Goal: Information Seeking & Learning: Learn about a topic

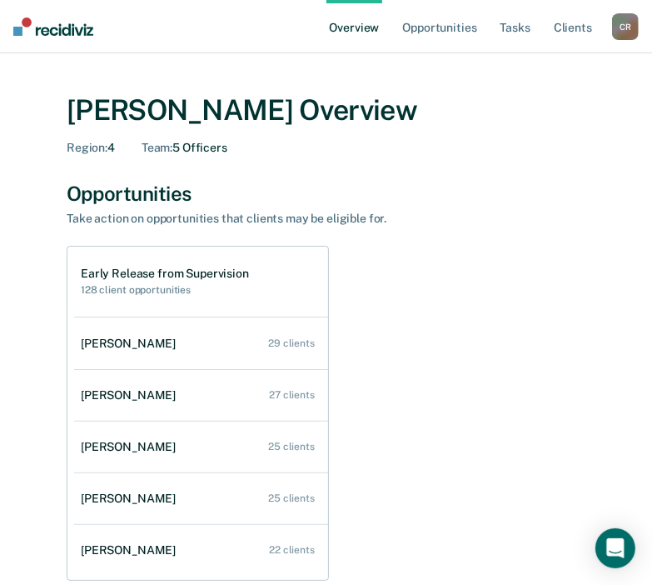
click at [516, 288] on div "Early Release from Supervision 128 client opportunities Jaleesha Fortune 29 cli…" at bounding box center [326, 587] width 519 height 683
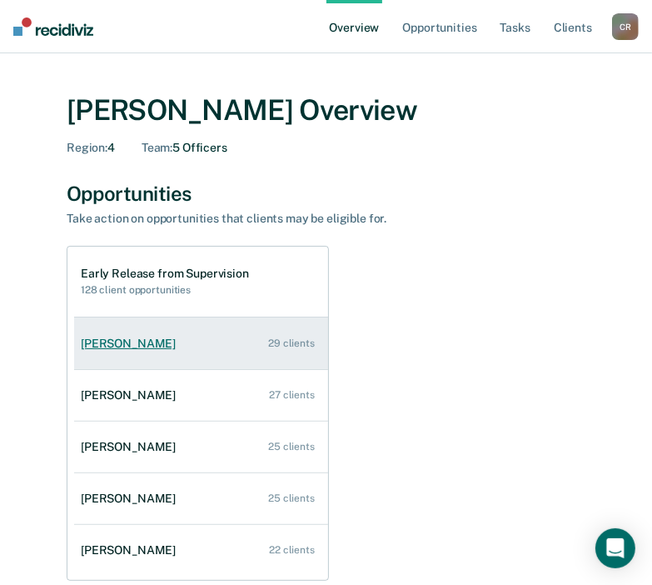
click at [153, 354] on link "Jaleesha Fortune 29 clients" at bounding box center [201, 343] width 254 height 47
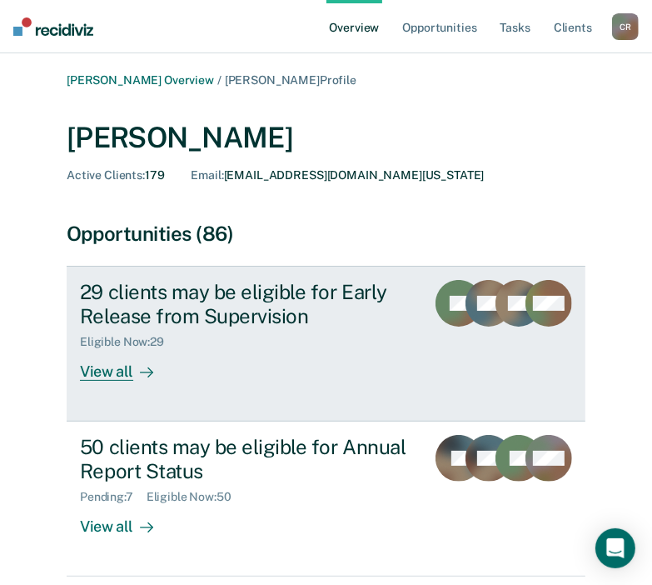
click at [106, 364] on div "View all" at bounding box center [126, 365] width 93 height 32
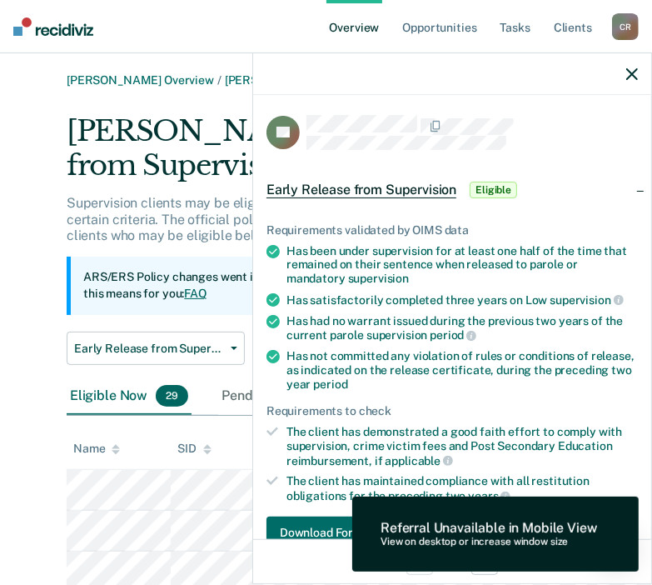
click at [397, 322] on div "Has had no warrant issued during the previous two years of the current parole s…" at bounding box center [463, 328] width 352 height 28
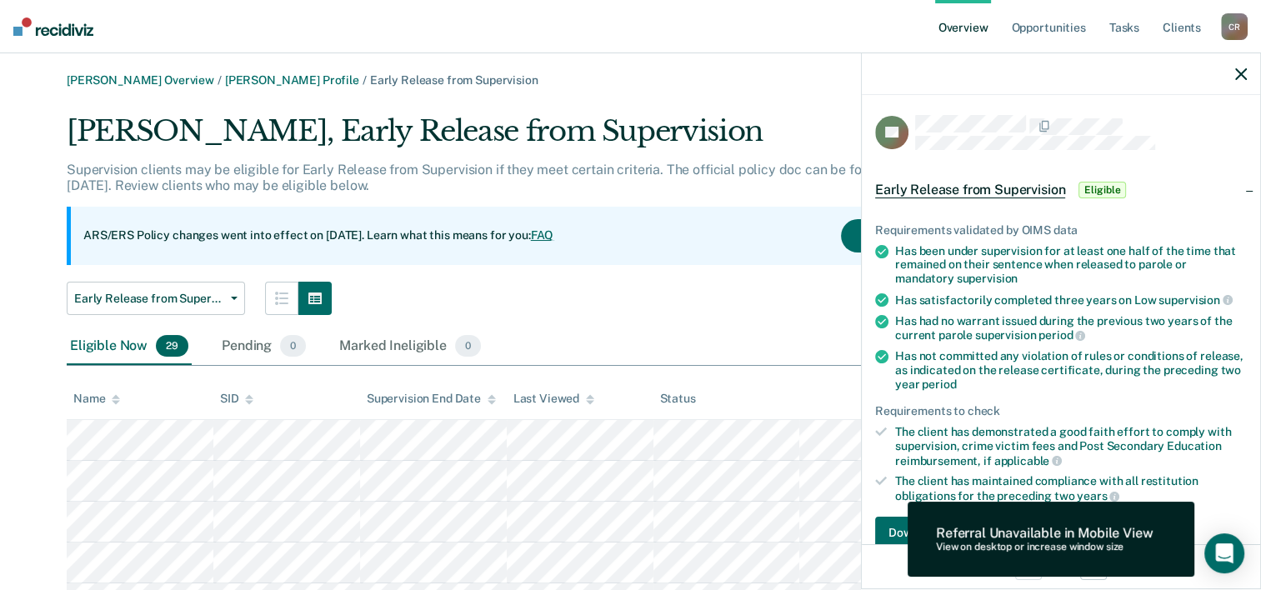
click at [664, 530] on div "Referral Unavailable in Mobile View" at bounding box center [1044, 533] width 217 height 16
click at [664, 75] on icon "button" at bounding box center [1241, 74] width 12 height 12
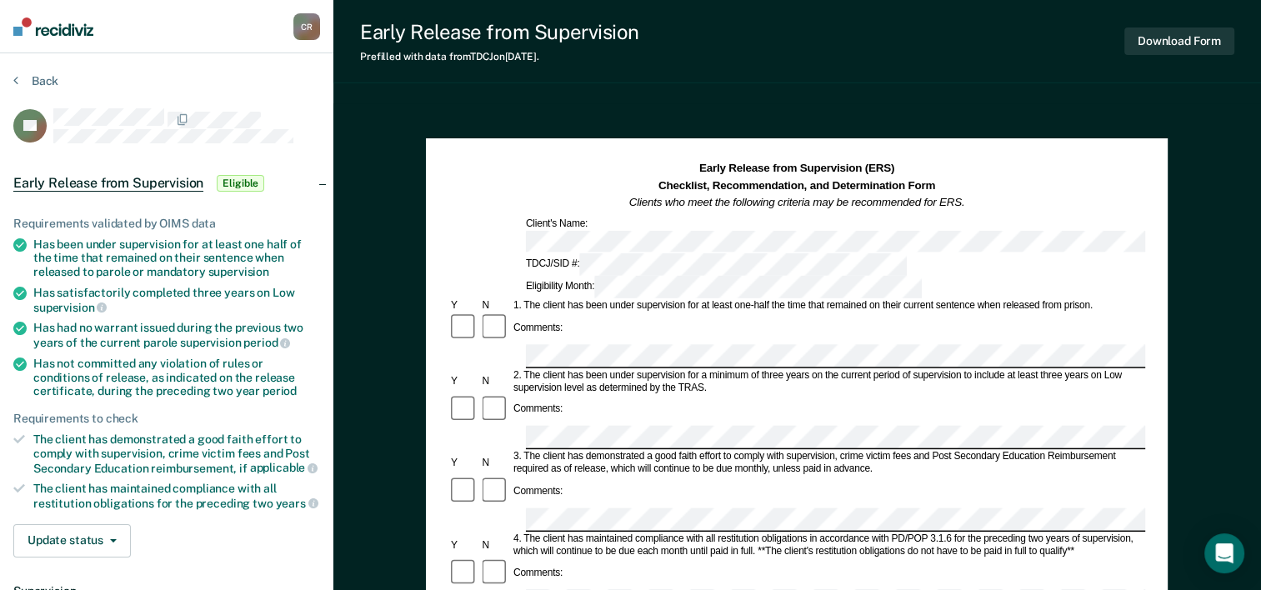
click at [664, 312] on div "Comments:" at bounding box center [796, 328] width 697 height 32
click at [664, 300] on div "1. The client has been under supervision for at least one-half the time that re…" at bounding box center [828, 306] width 634 height 12
click at [664, 451] on div "3. The client has demonstrated a good faith effort to comply with supervision, …" at bounding box center [828, 463] width 634 height 25
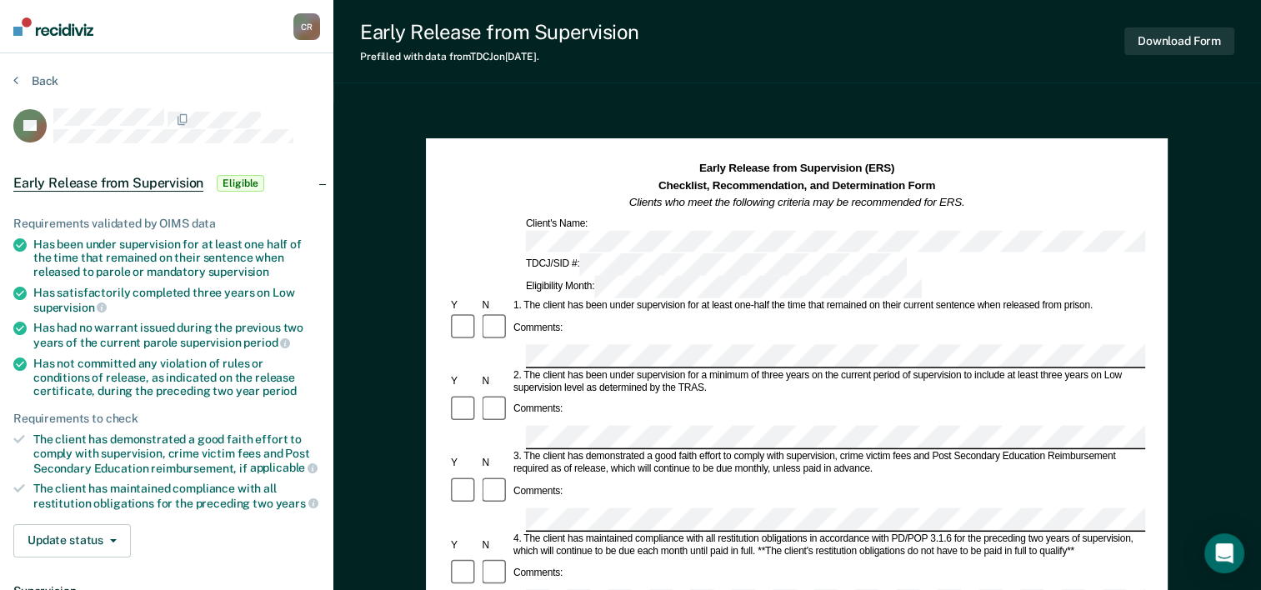
drag, startPoint x: 677, startPoint y: 382, endPoint x: 641, endPoint y: 394, distance: 37.7
click at [641, 476] on div "Comments:" at bounding box center [796, 504] width 697 height 57
drag, startPoint x: 525, startPoint y: 369, endPoint x: 832, endPoint y: 365, distance: 307.5
drag, startPoint x: 832, startPoint y: 365, endPoint x: 726, endPoint y: 372, distance: 106.9
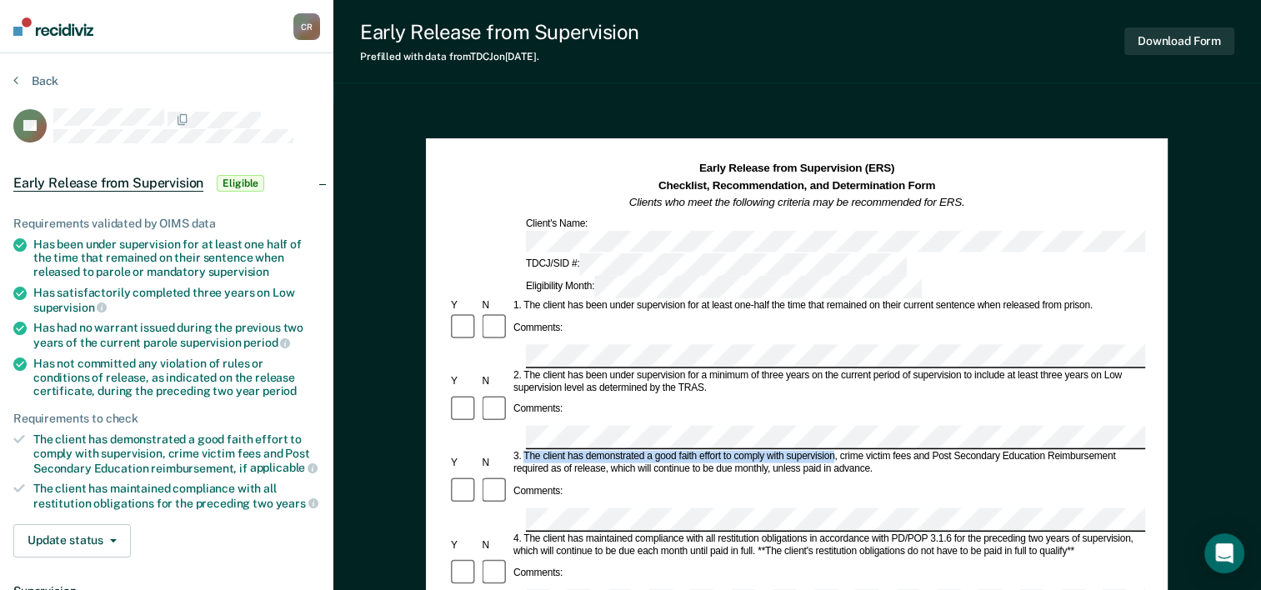
click at [664, 451] on div "3. The client has demonstrated a good faith effort to comply with supervision, …" at bounding box center [828, 463] width 634 height 25
click at [656, 532] on div "4. The client has maintained compliance with all restitution obligations in acc…" at bounding box center [828, 544] width 634 height 25
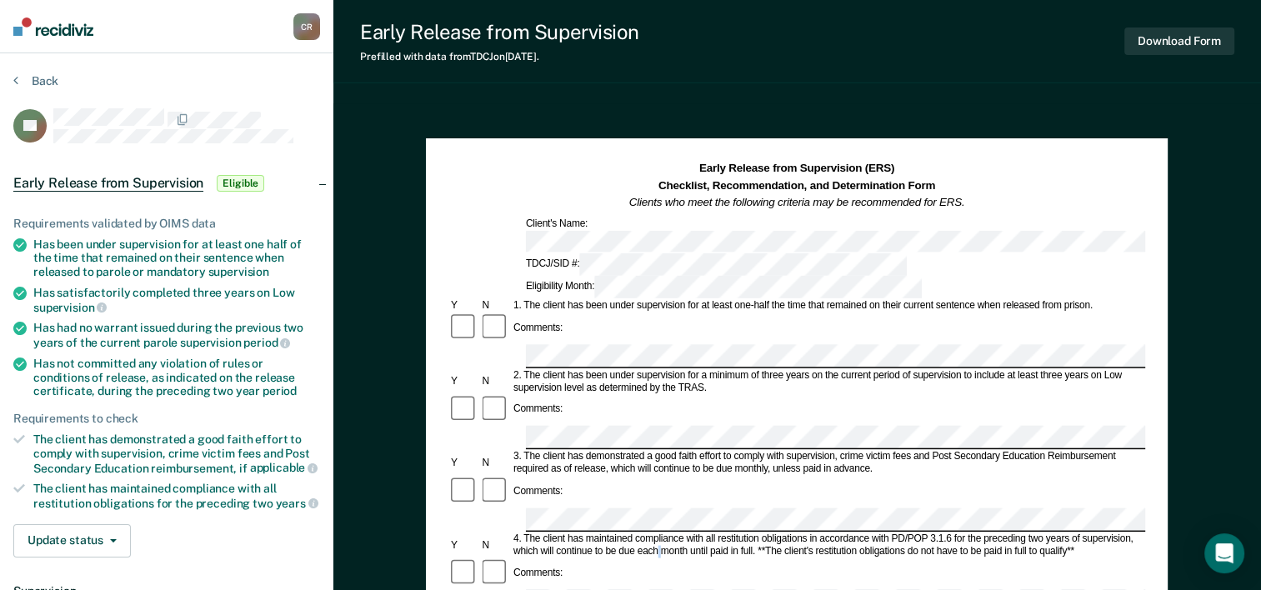
click at [656, 532] on div "4. The client has maintained compliance with all restitution obligations in acc…" at bounding box center [828, 544] width 634 height 25
click at [664, 532] on div "4. The client has maintained compliance with all restitution obligations in acc…" at bounding box center [828, 544] width 634 height 25
drag, startPoint x: 697, startPoint y: 445, endPoint x: 660, endPoint y: 457, distance: 38.5
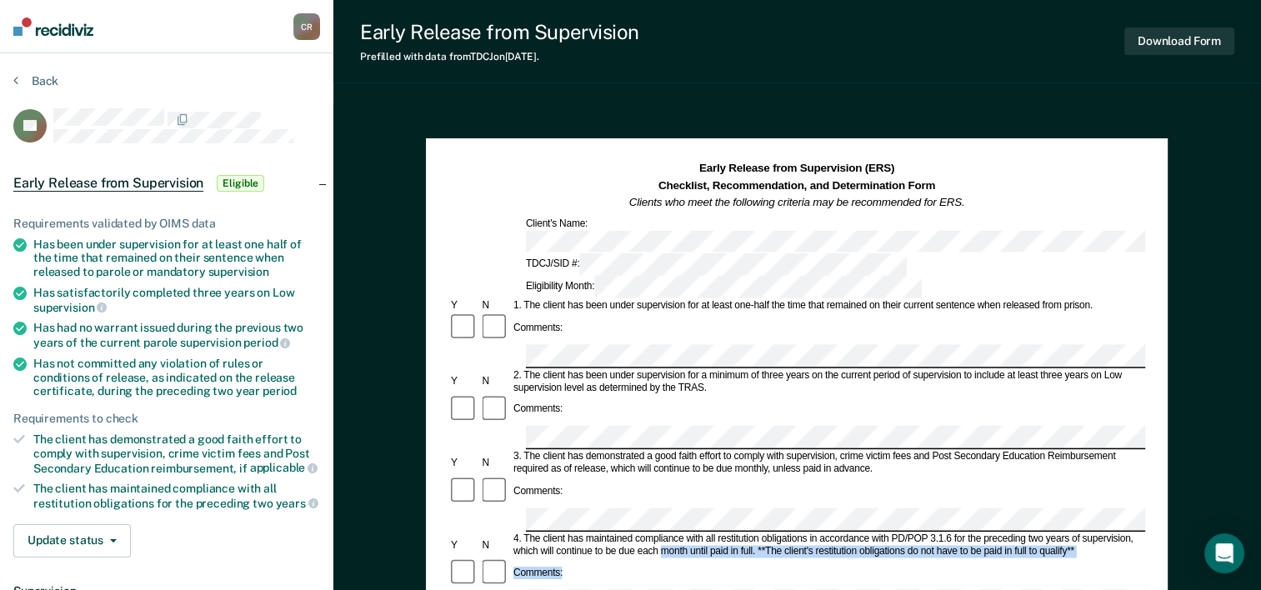
drag, startPoint x: 660, startPoint y: 457, endPoint x: 670, endPoint y: 449, distance: 12.5
click at [664, 532] on div "4. The client has maintained compliance with all restitution obligations in acc…" at bounding box center [828, 544] width 634 height 25
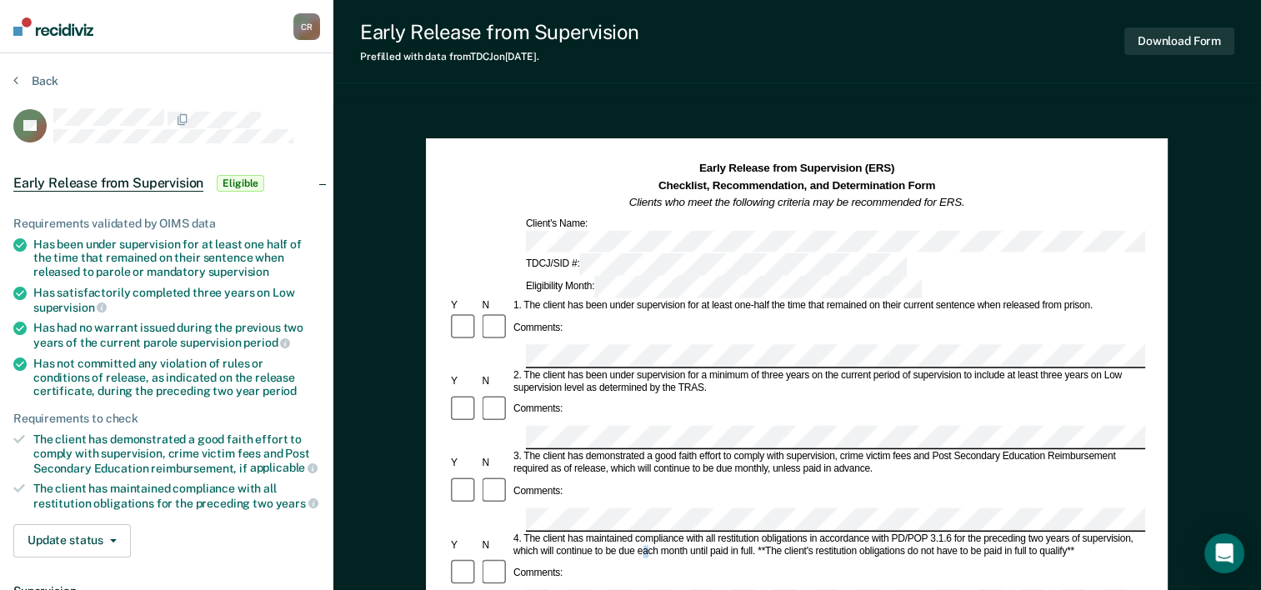
click at [645, 532] on div "4. The client has maintained compliance with all restitution obligations in acc…" at bounding box center [828, 544] width 634 height 25
drag, startPoint x: 645, startPoint y: 447, endPoint x: 655, endPoint y: 447, distance: 10.0
click at [655, 532] on div "4. The client has maintained compliance with all restitution obligations in acc…" at bounding box center [828, 544] width 634 height 25
click at [647, 532] on div "4. The client has maintained compliance with all restitution obligations in acc…" at bounding box center [828, 544] width 634 height 25
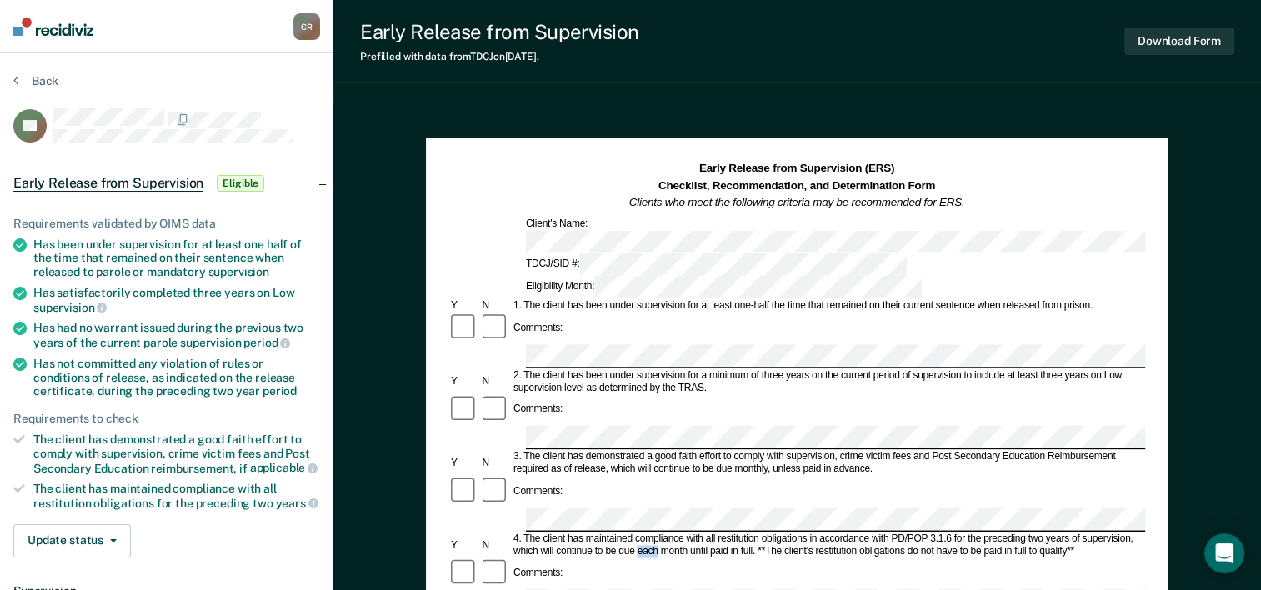
click at [647, 532] on div "4. The client has maintained compliance with all restitution obligations in acc…" at bounding box center [828, 544] width 634 height 25
drag, startPoint x: 647, startPoint y: 447, endPoint x: 668, endPoint y: 452, distance: 22.2
click at [664, 532] on div "4. The client has maintained compliance with all restitution obligations in acc…" at bounding box center [828, 544] width 634 height 25
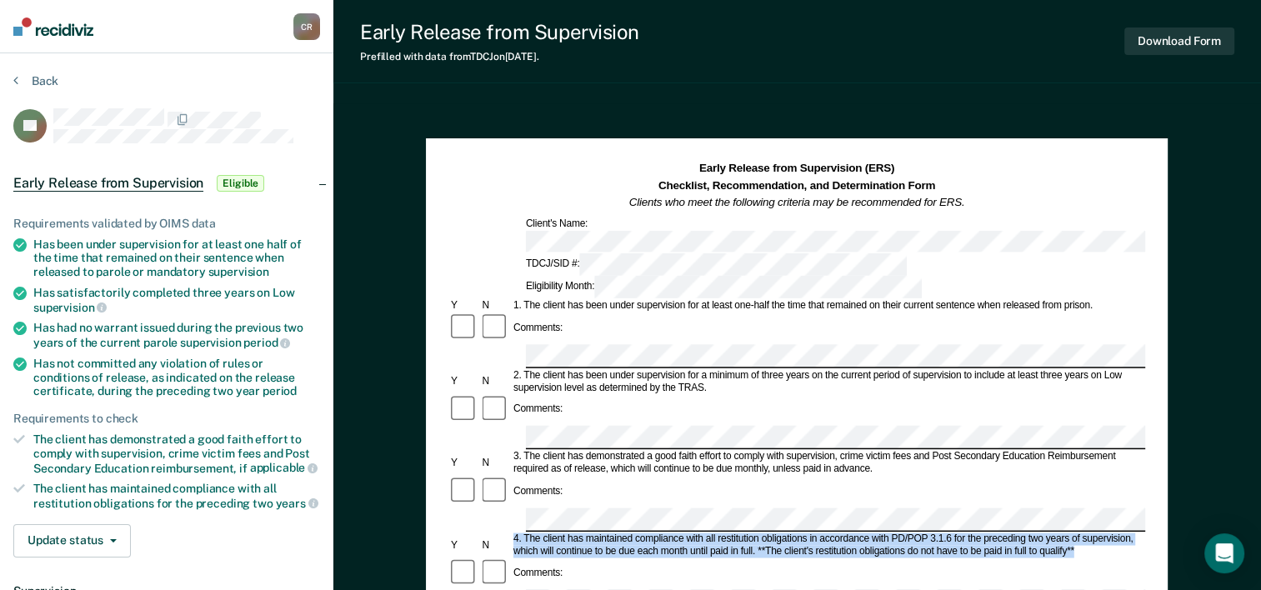
click at [664, 532] on div "4. The client has maintained compliance with all restitution obligations in acc…" at bounding box center [828, 544] width 634 height 25
drag, startPoint x: 669, startPoint y: 452, endPoint x: 690, endPoint y: 446, distance: 21.9
click at [664, 532] on div "4. The client has maintained compliance with all restitution obligations in acc…" at bounding box center [828, 544] width 634 height 25
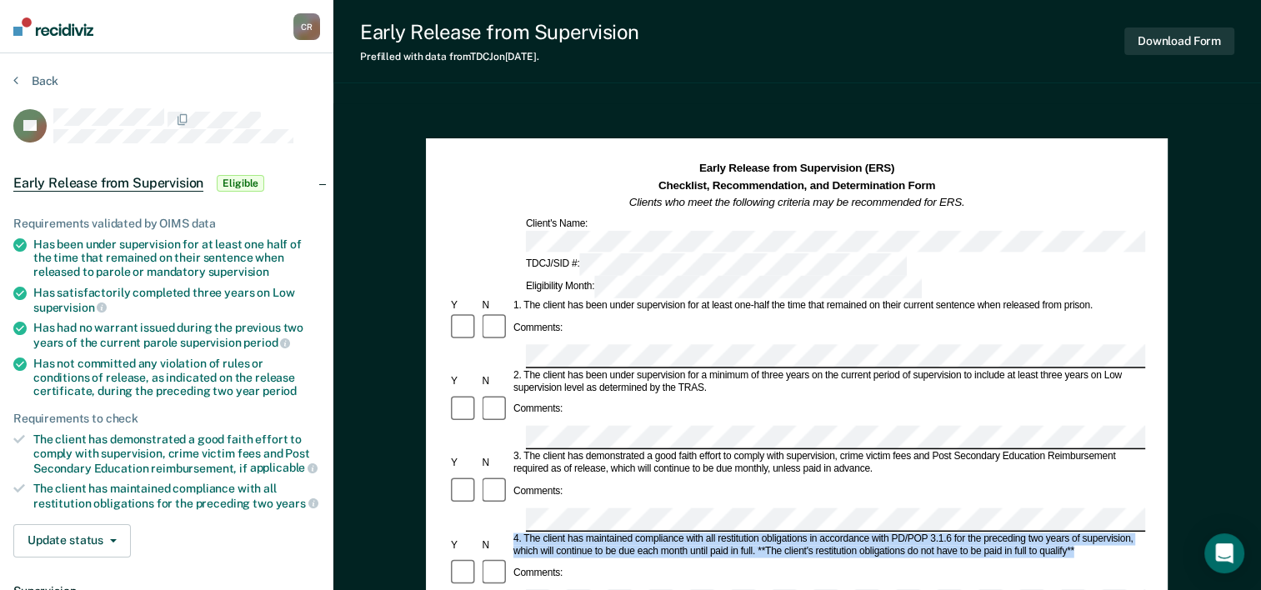
click at [664, 532] on div "4. The client has maintained compliance with all restitution obligations in acc…" at bounding box center [828, 544] width 634 height 25
drag, startPoint x: 696, startPoint y: 447, endPoint x: 705, endPoint y: 447, distance: 9.2
click at [664, 532] on div "4. The client has maintained compliance with all restitution obligations in acc…" at bounding box center [828, 544] width 634 height 25
drag, startPoint x: 705, startPoint y: 447, endPoint x: 717, endPoint y: 456, distance: 15.0
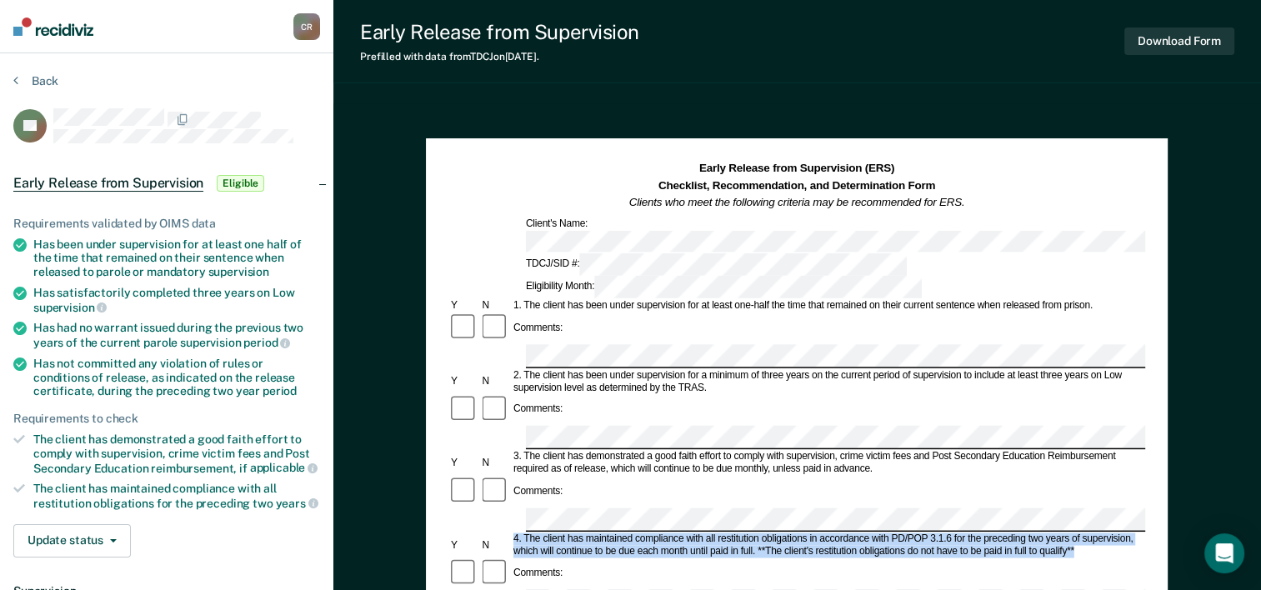
click at [664, 532] on div "4. The client has maintained compliance with all restitution obligations in acc…" at bounding box center [828, 544] width 634 height 25
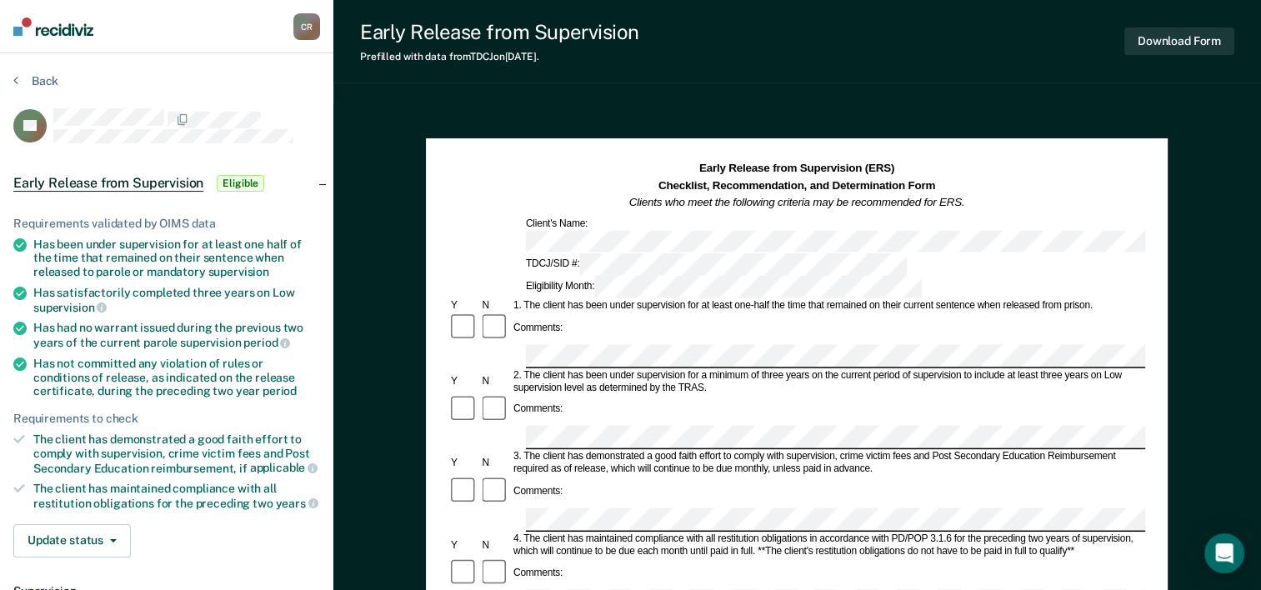
click at [664, 532] on div "4. The client has maintained compliance with all restitution obligations in acc…" at bounding box center [828, 544] width 634 height 25
drag, startPoint x: 712, startPoint y: 444, endPoint x: 686, endPoint y: 447, distance: 26.0
click at [664, 532] on div "4. The client has maintained compliance with all restitution obligations in acc…" at bounding box center [828, 544] width 634 height 25
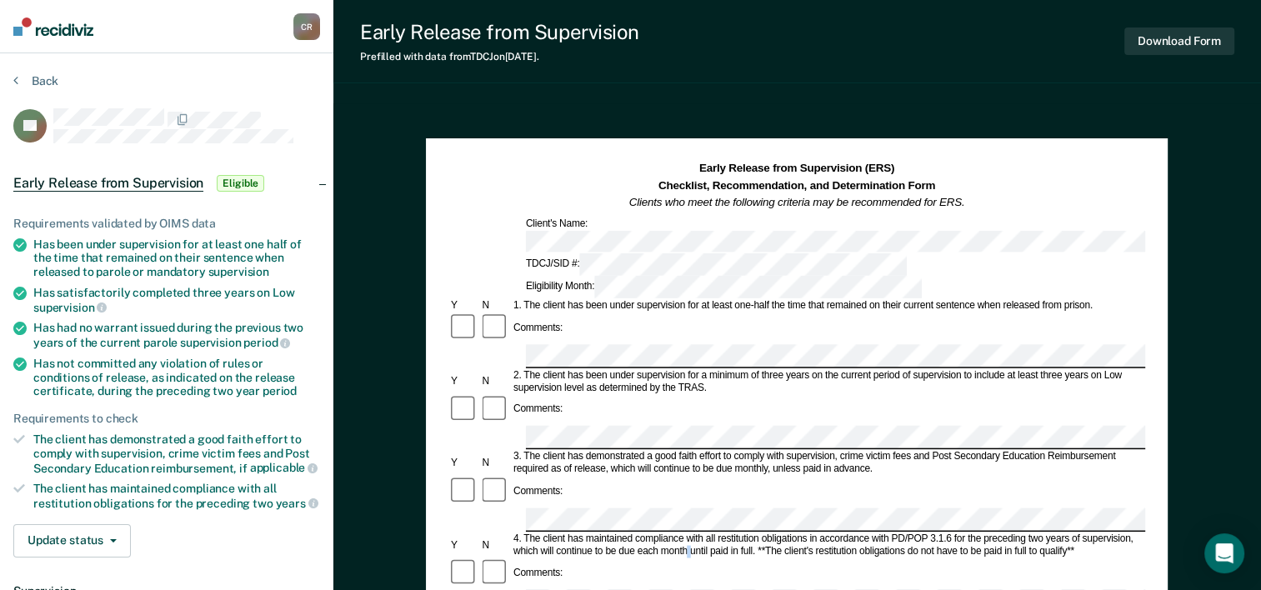
click at [664, 532] on div "4. The client has maintained compliance with all restitution obligations in acc…" at bounding box center [828, 544] width 634 height 25
drag, startPoint x: 697, startPoint y: 450, endPoint x: 676, endPoint y: 448, distance: 20.9
click at [664, 532] on div "4. The client has maintained compliance with all restitution obligations in acc…" at bounding box center [828, 544] width 634 height 25
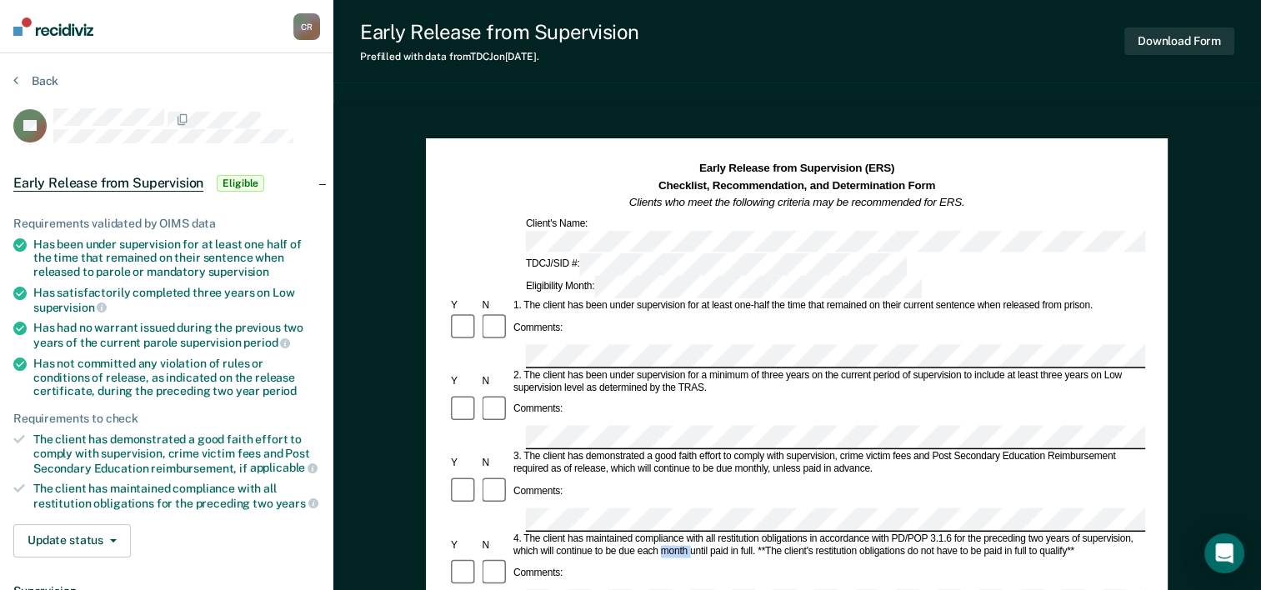
click at [664, 532] on div "4. The client has maintained compliance with all restitution obligations in acc…" at bounding box center [828, 544] width 634 height 25
drag, startPoint x: 675, startPoint y: 448, endPoint x: 643, endPoint y: 449, distance: 31.7
click at [643, 532] on div "4. The client has maintained compliance with all restitution obligations in acc…" at bounding box center [828, 544] width 634 height 25
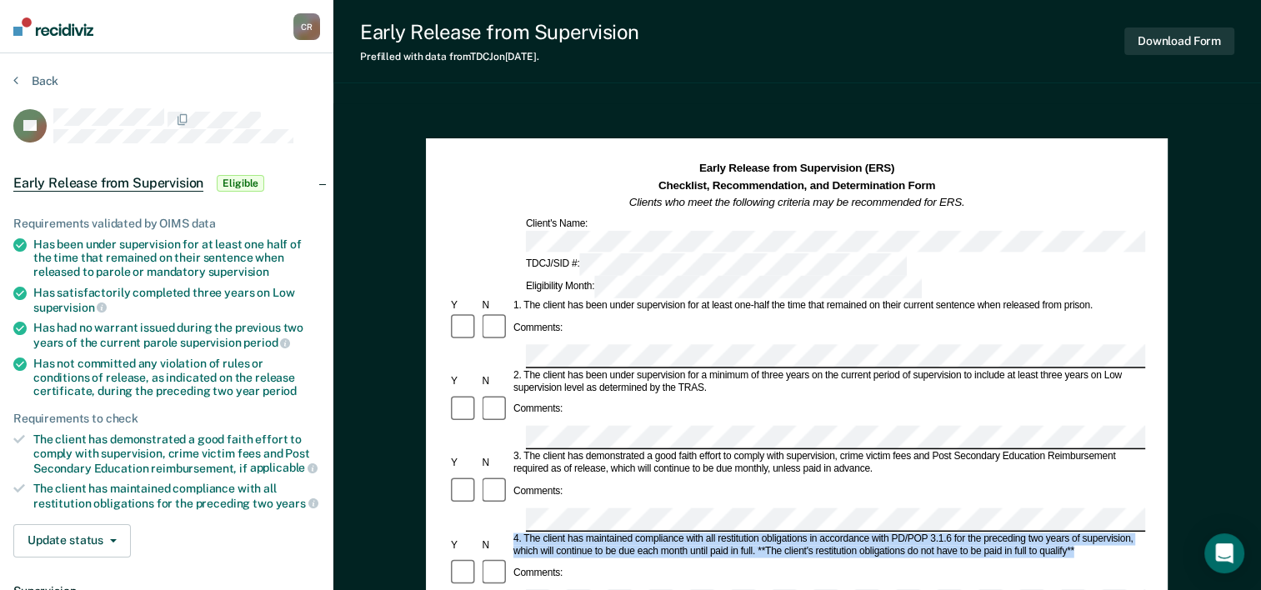
click at [643, 532] on div "4. The client has maintained compliance with all restitution obligations in acc…" at bounding box center [828, 544] width 634 height 25
drag, startPoint x: 643, startPoint y: 449, endPoint x: 622, endPoint y: 448, distance: 21.7
click at [622, 532] on div "4. The client has maintained compliance with all restitution obligations in acc…" at bounding box center [828, 544] width 634 height 25
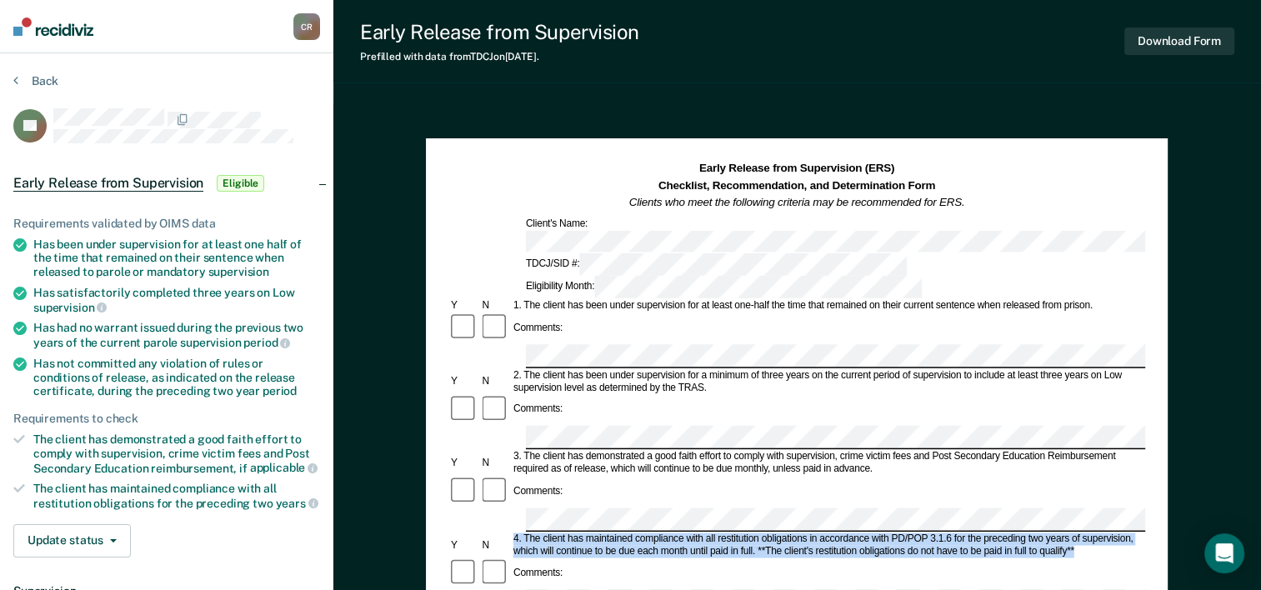
click at [622, 532] on div "4. The client has maintained compliance with all restitution obligations in acc…" at bounding box center [828, 544] width 634 height 25
click at [632, 532] on div "4. The client has maintained compliance with all restitution obligations in acc…" at bounding box center [828, 544] width 634 height 25
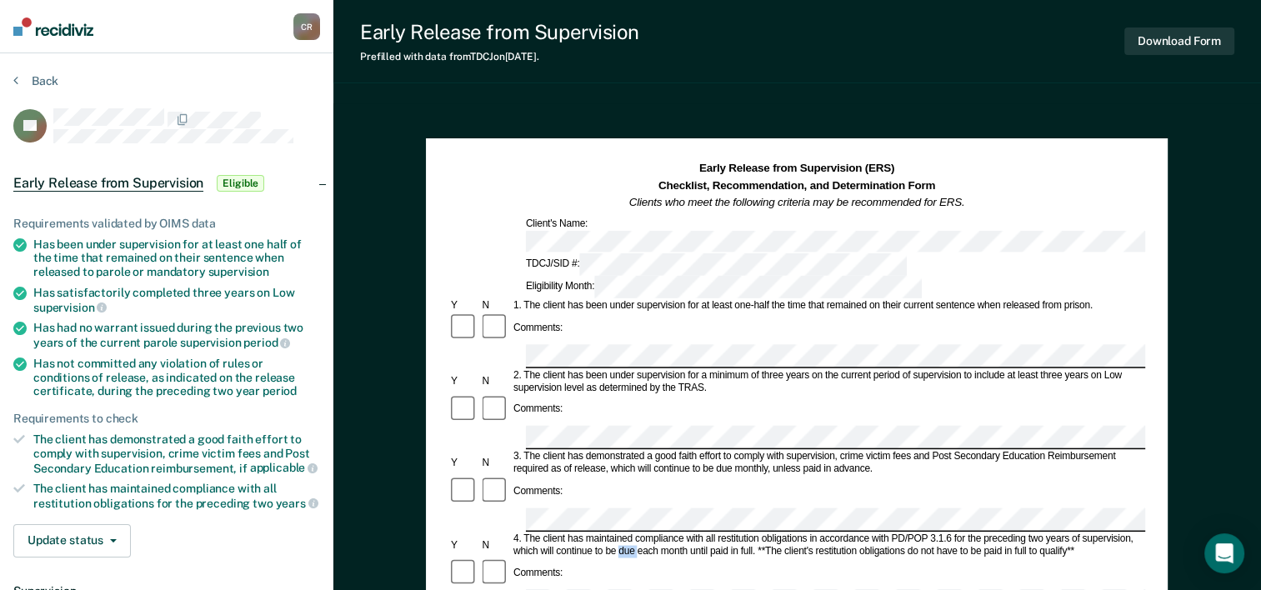
click at [632, 532] on div "4. The client has maintained compliance with all restitution obligations in acc…" at bounding box center [828, 544] width 634 height 25
drag, startPoint x: 632, startPoint y: 447, endPoint x: 649, endPoint y: 450, distance: 17.8
click at [648, 532] on div "4. The client has maintained compliance with all restitution obligations in acc…" at bounding box center [828, 544] width 634 height 25
click at [650, 532] on div "4. The client has maintained compliance with all restitution obligations in acc…" at bounding box center [828, 544] width 634 height 25
click at [664, 532] on div "4. The client has maintained compliance with all restitution obligations in acc…" at bounding box center [828, 544] width 634 height 25
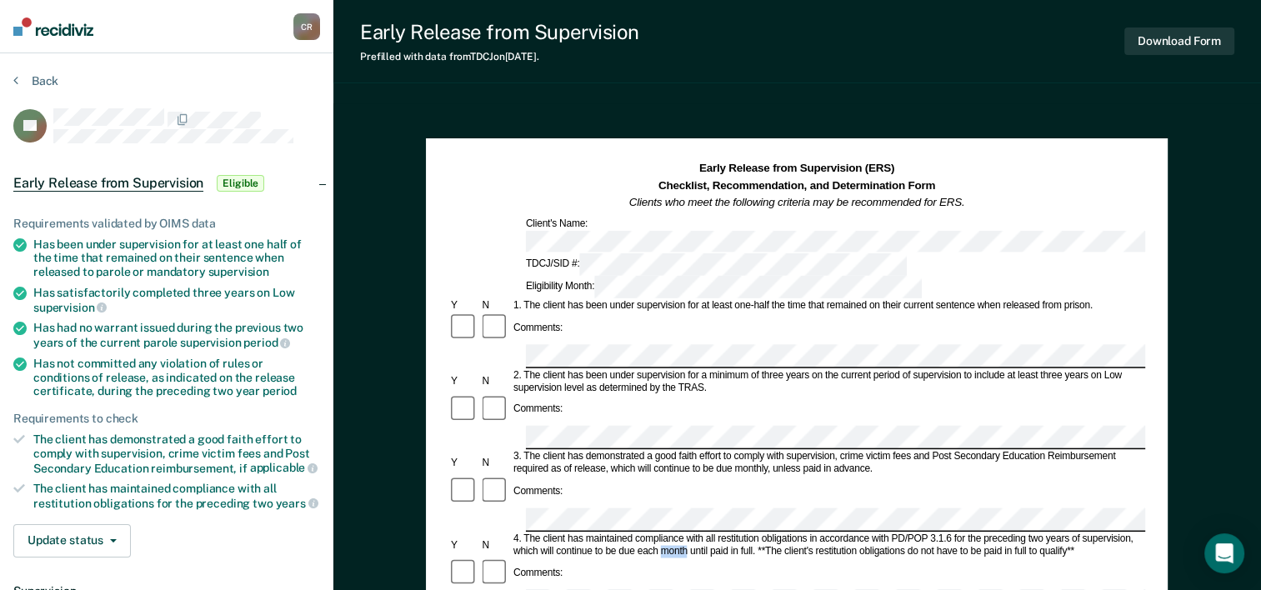
click at [664, 532] on div "4. The client has maintained compliance with all restitution obligations in acc…" at bounding box center [828, 544] width 634 height 25
drag, startPoint x: 664, startPoint y: 447, endPoint x: 690, endPoint y: 443, distance: 26.0
click at [664, 532] on div "4. The client has maintained compliance with all restitution obligations in acc…" at bounding box center [828, 544] width 634 height 25
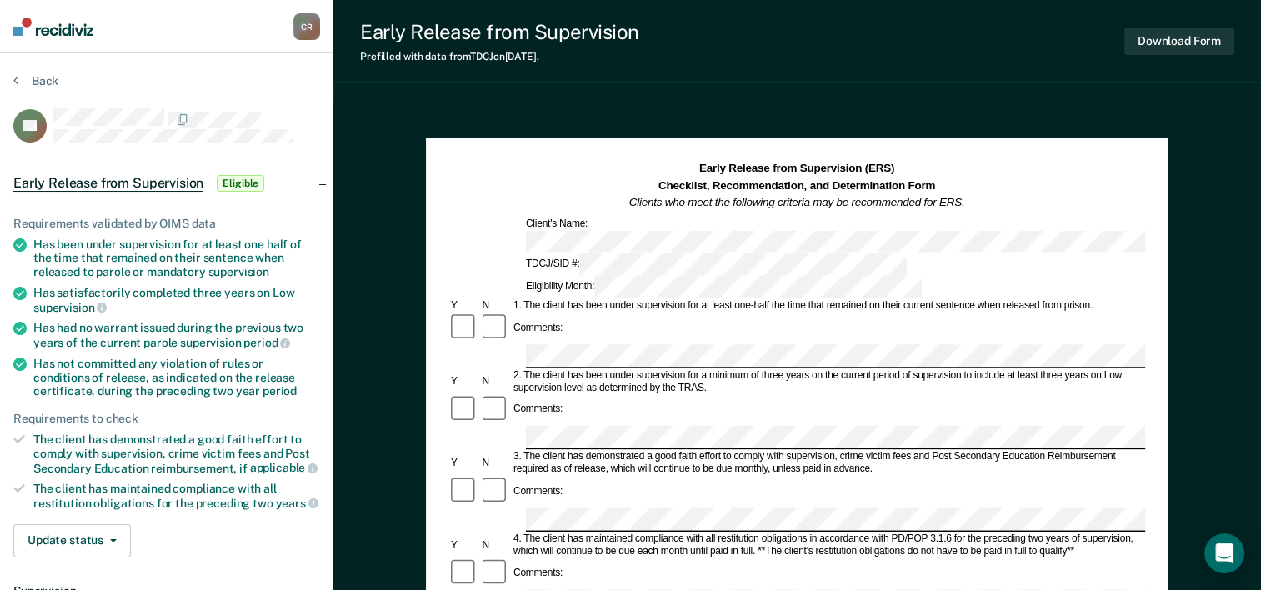
drag, startPoint x: 695, startPoint y: 447, endPoint x: 650, endPoint y: 452, distance: 45.4
click at [650, 532] on div "4. The client has maintained compliance with all restitution obligations in acc…" at bounding box center [828, 544] width 634 height 25
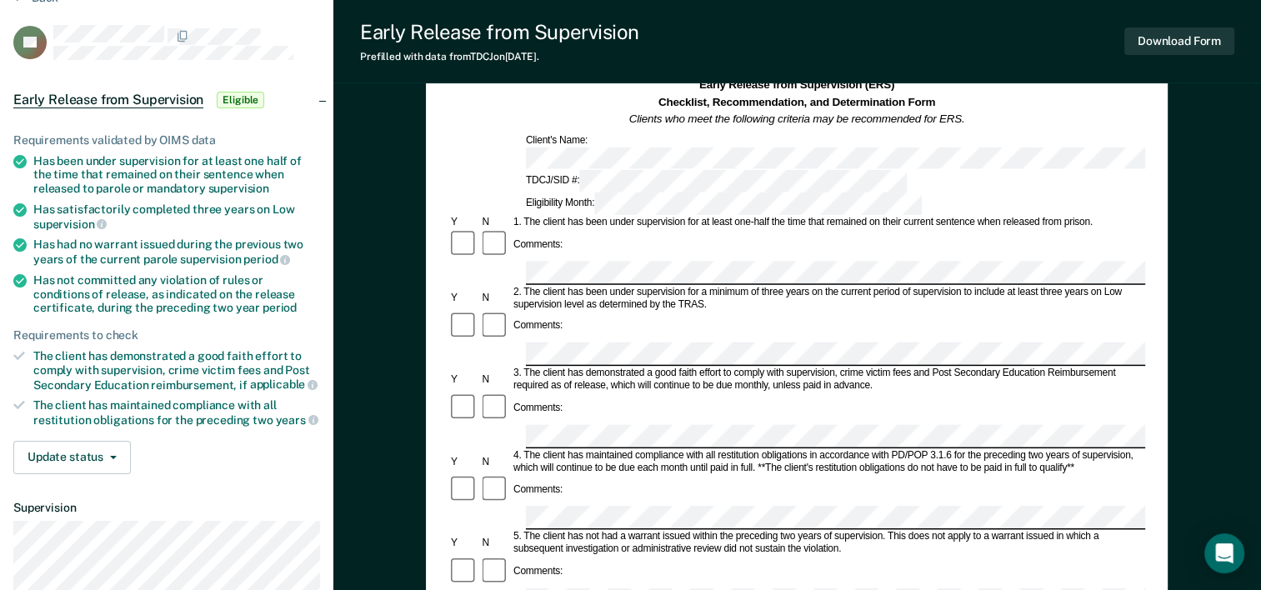
scroll to position [167, 0]
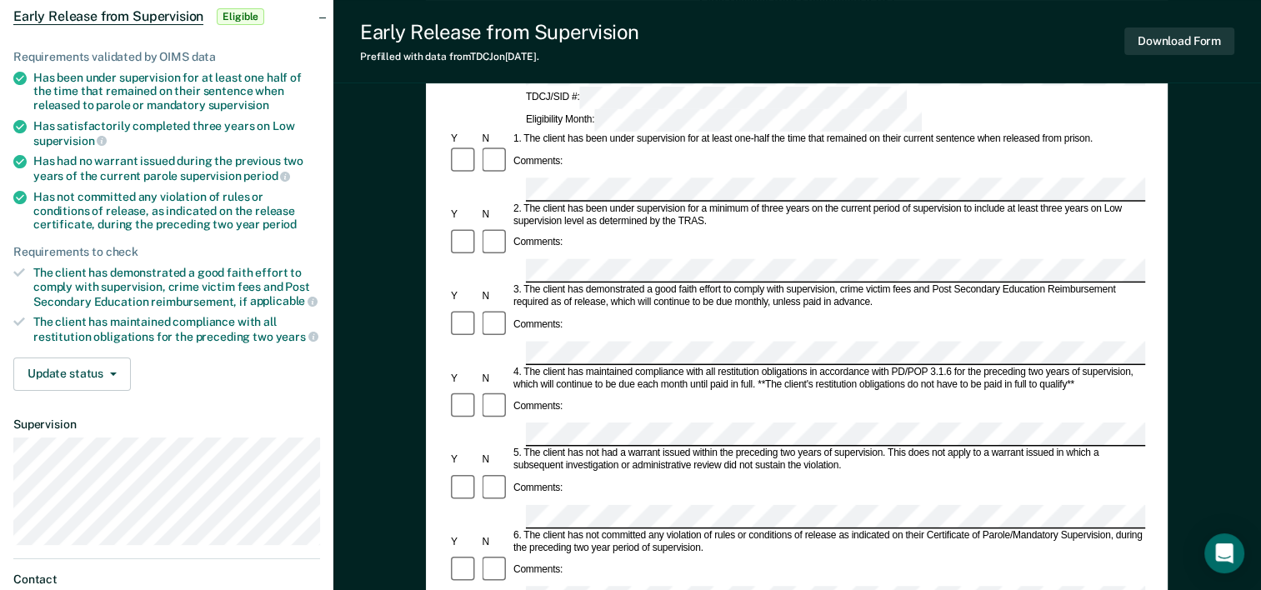
click at [657, 529] on div "6. The client has not committed any violation of rules or conditions of release…" at bounding box center [828, 541] width 634 height 25
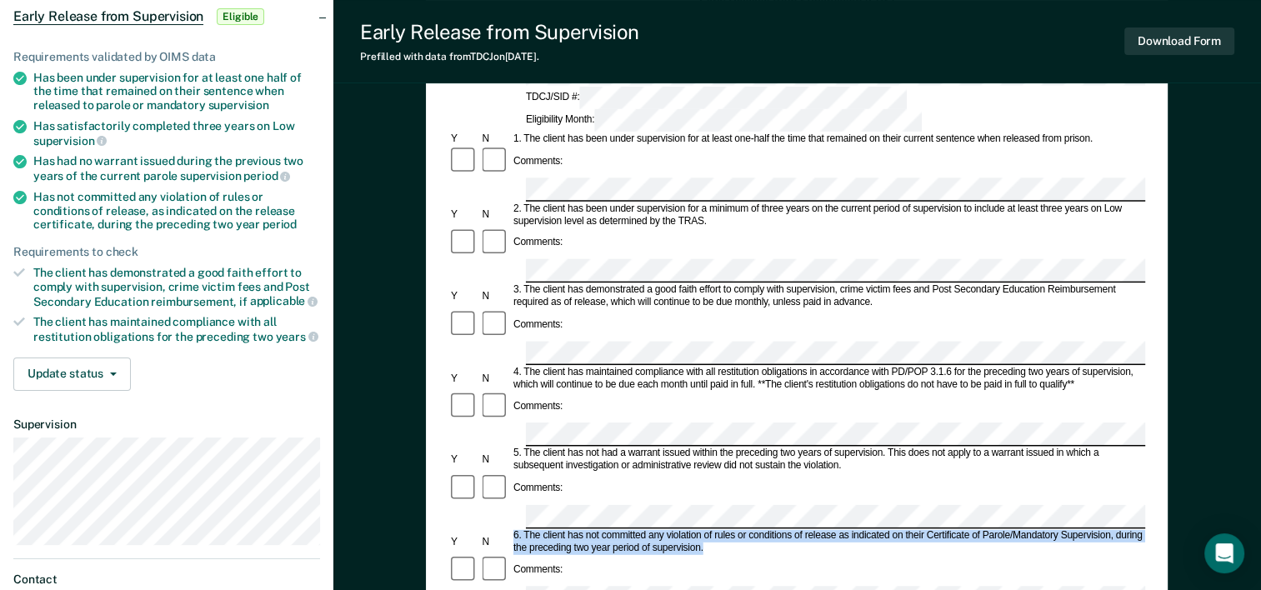
click at [657, 529] on div "6. The client has not committed any violation of rules or conditions of release…" at bounding box center [828, 541] width 634 height 25
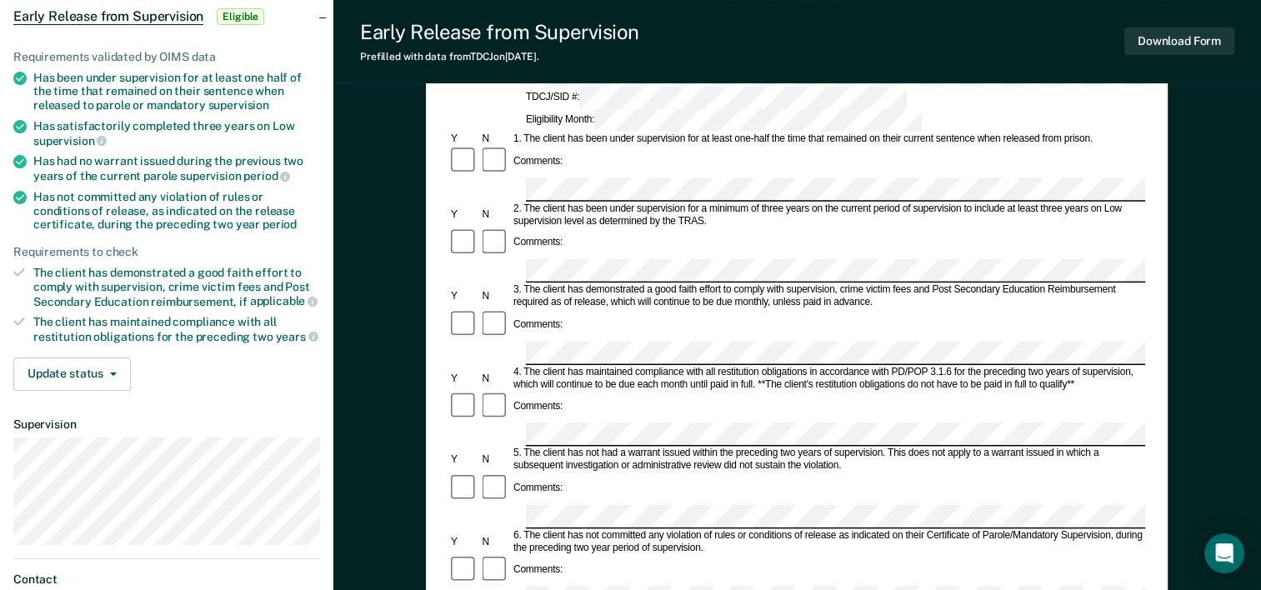
drag, startPoint x: 657, startPoint y: 417, endPoint x: 645, endPoint y: 465, distance: 49.9
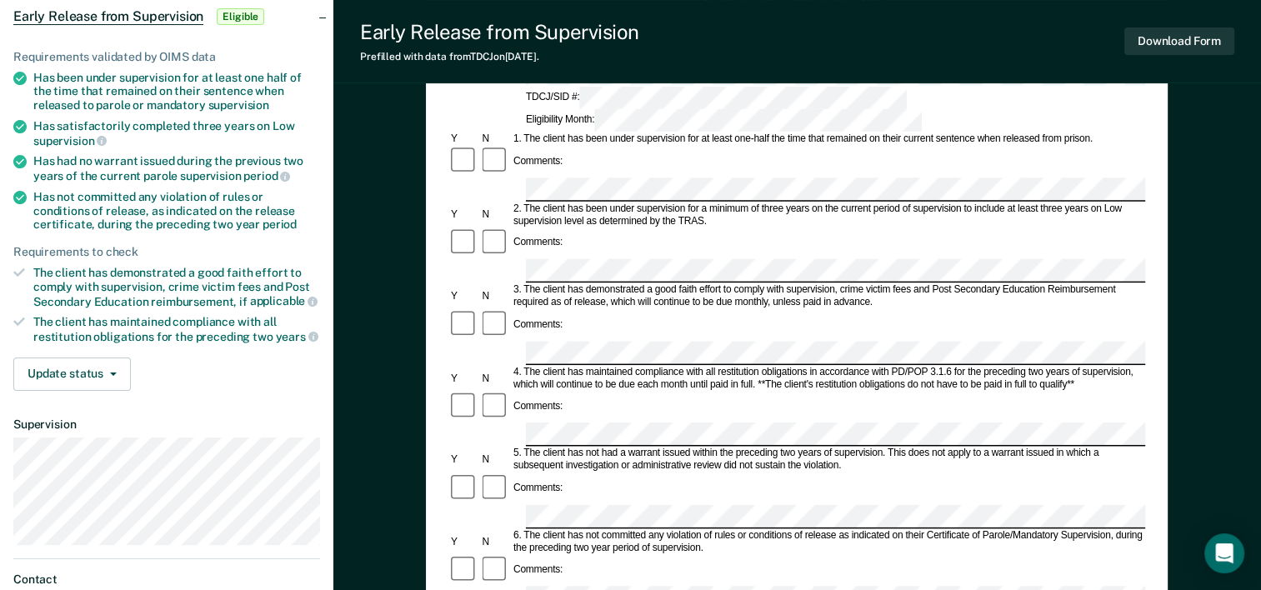
drag, startPoint x: 645, startPoint y: 465, endPoint x: 635, endPoint y: 459, distance: 11.6
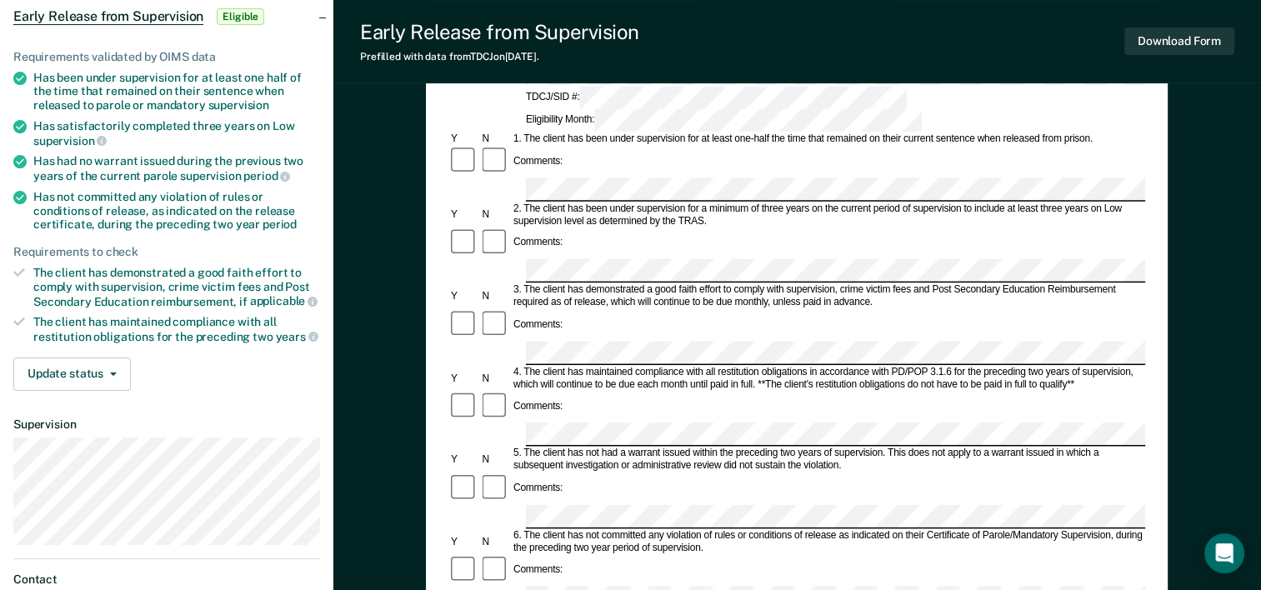
drag, startPoint x: 599, startPoint y: 463, endPoint x: 626, endPoint y: 460, distance: 26.9
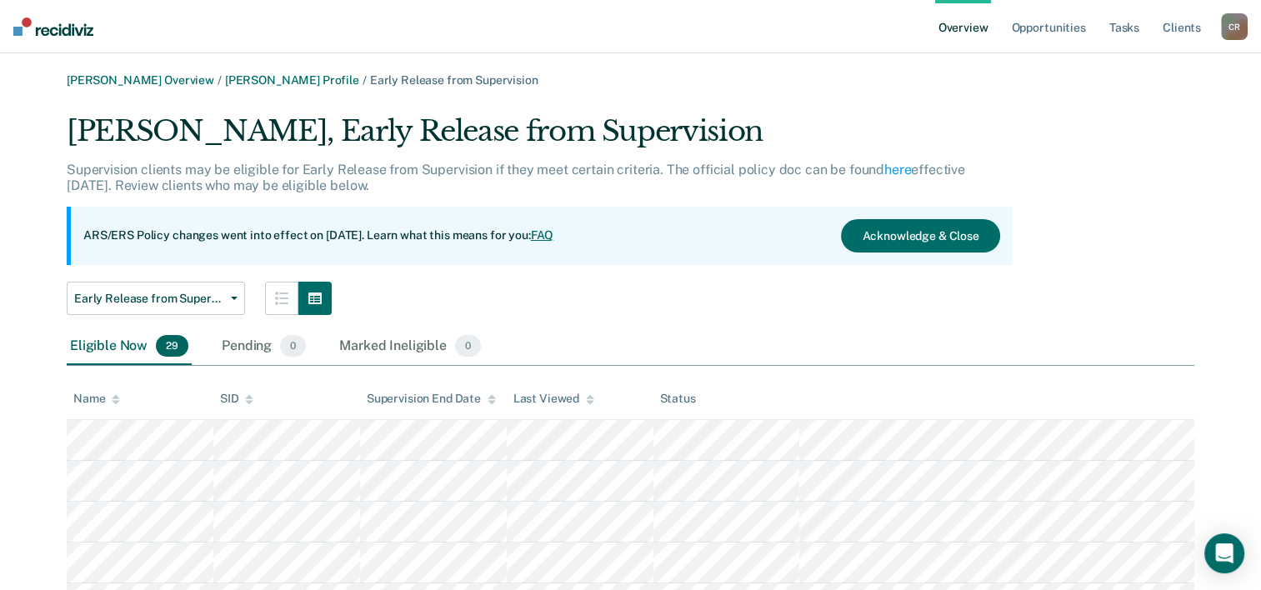
click at [46, 22] on img at bounding box center [53, 26] width 80 height 18
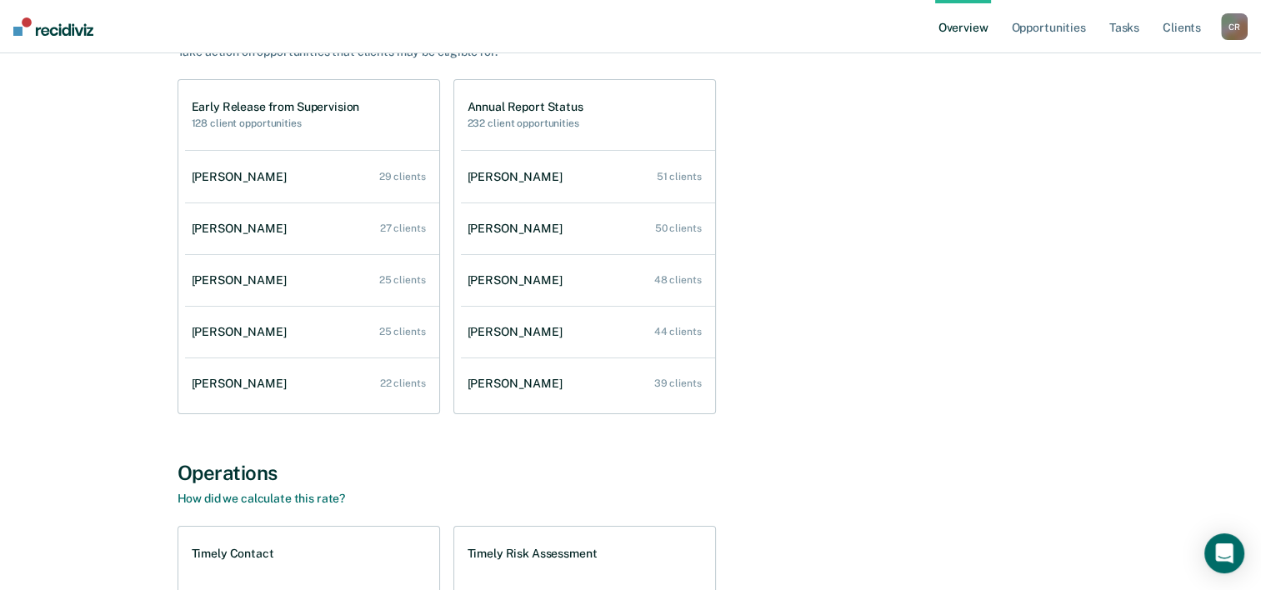
scroll to position [357, 0]
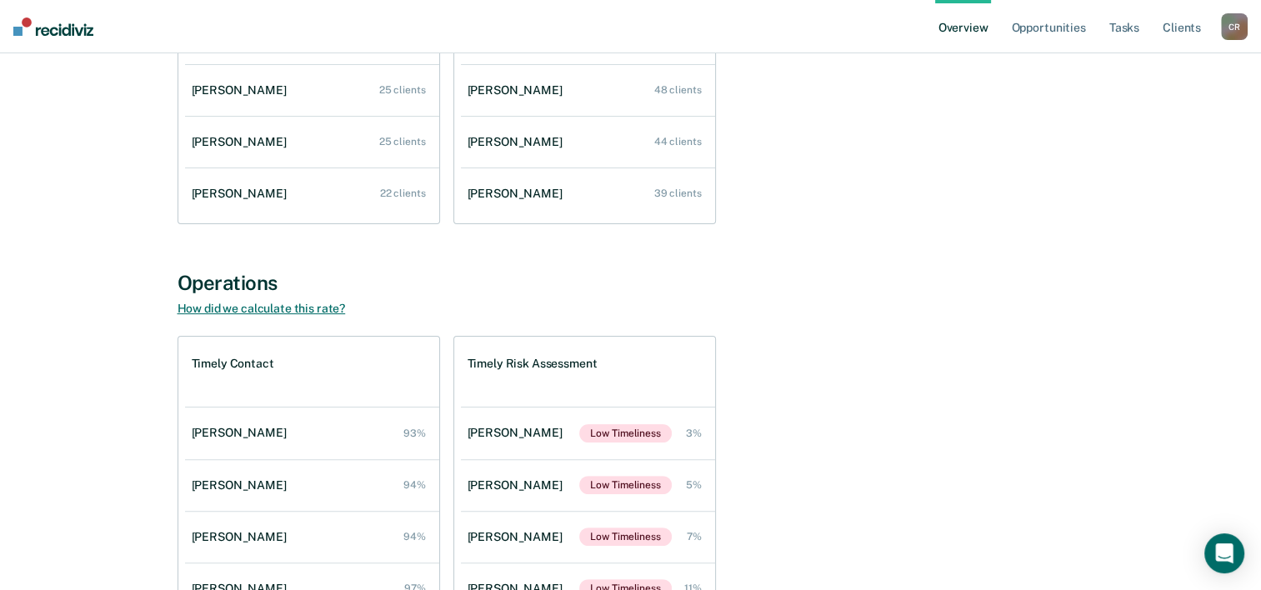
click at [334, 307] on link "How did we calculate this rate?" at bounding box center [261, 308] width 168 height 13
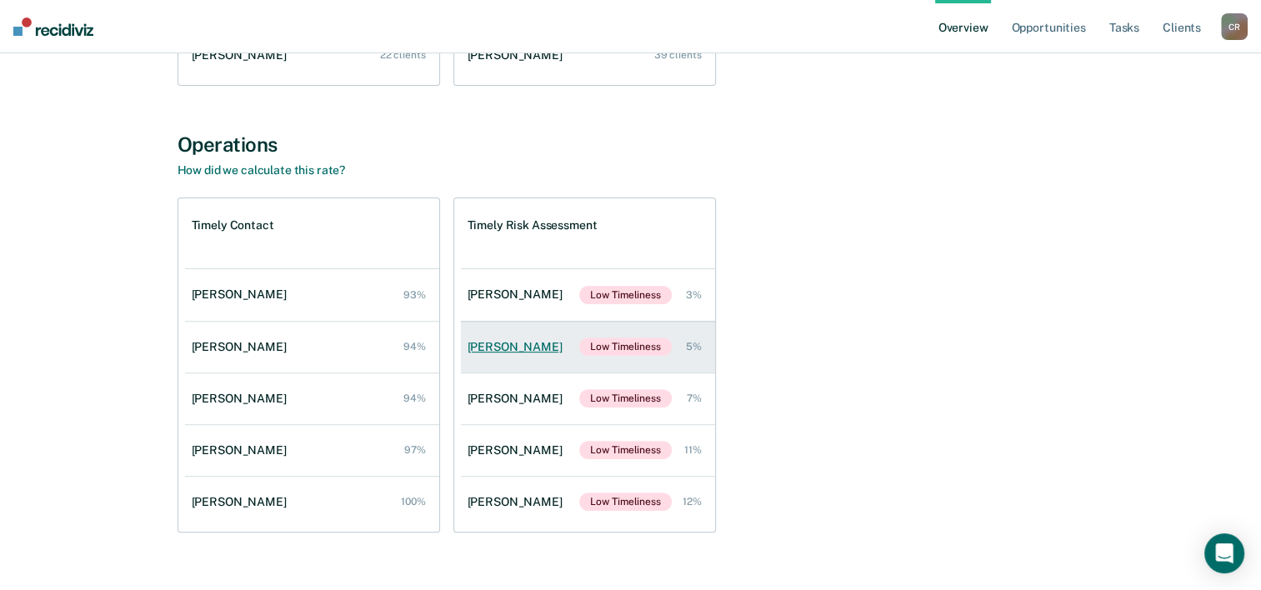
scroll to position [523, 0]
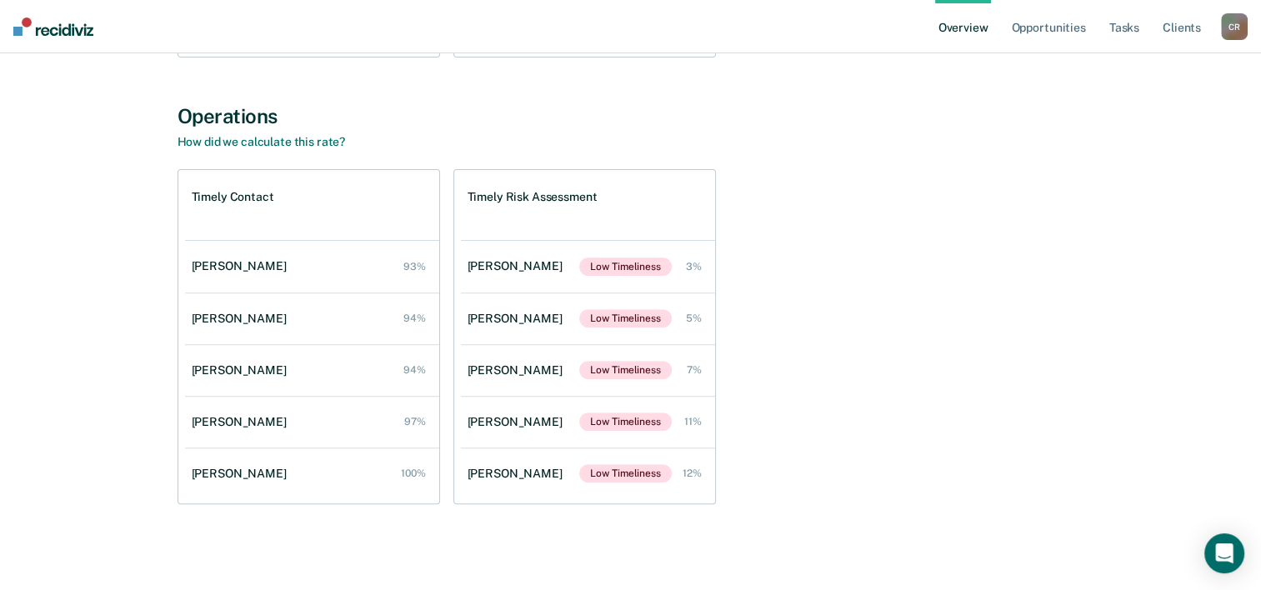
click at [664, 346] on div "Timely Contact Jaleesha Fortune 93% Iris Mireles 94% Edna Rodriguez 94% Eliud G…" at bounding box center [630, 336] width 907 height 335
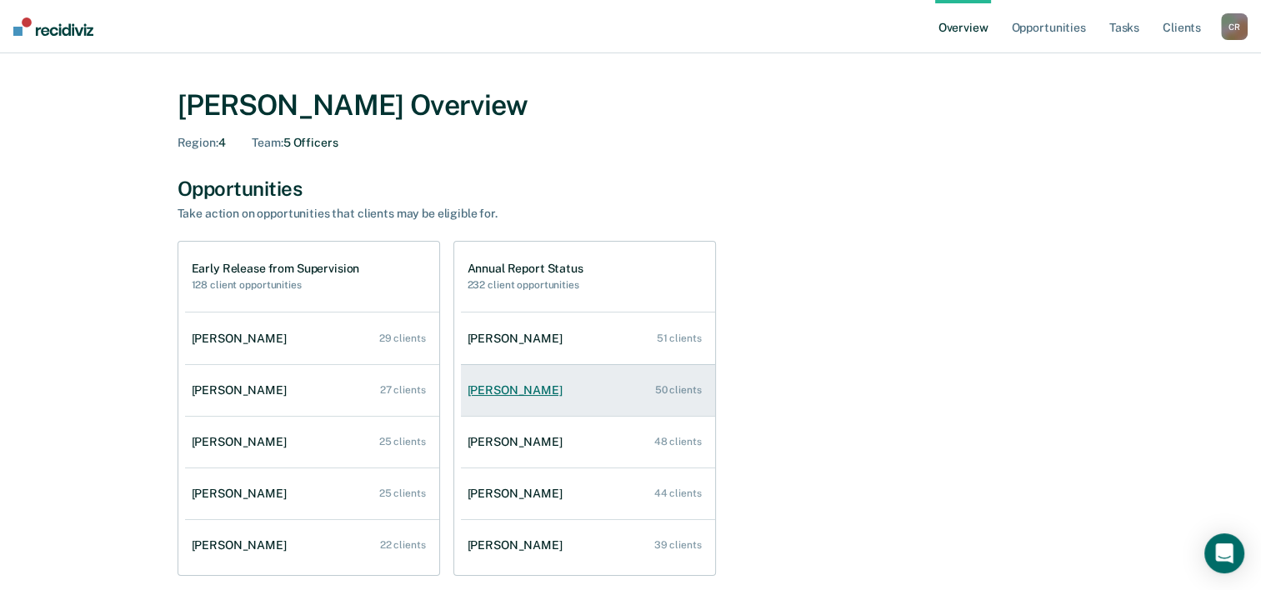
scroll to position [0, 0]
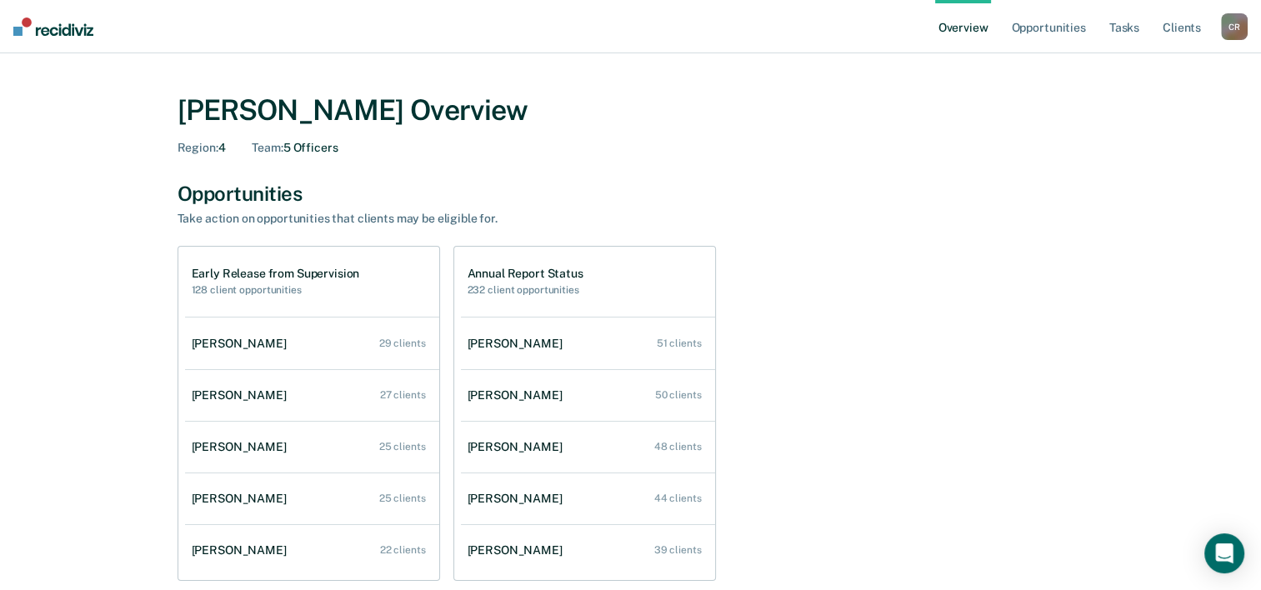
click at [664, 209] on div "Opportunities Take action on opportunities that clients may be eligible for." at bounding box center [630, 204] width 907 height 45
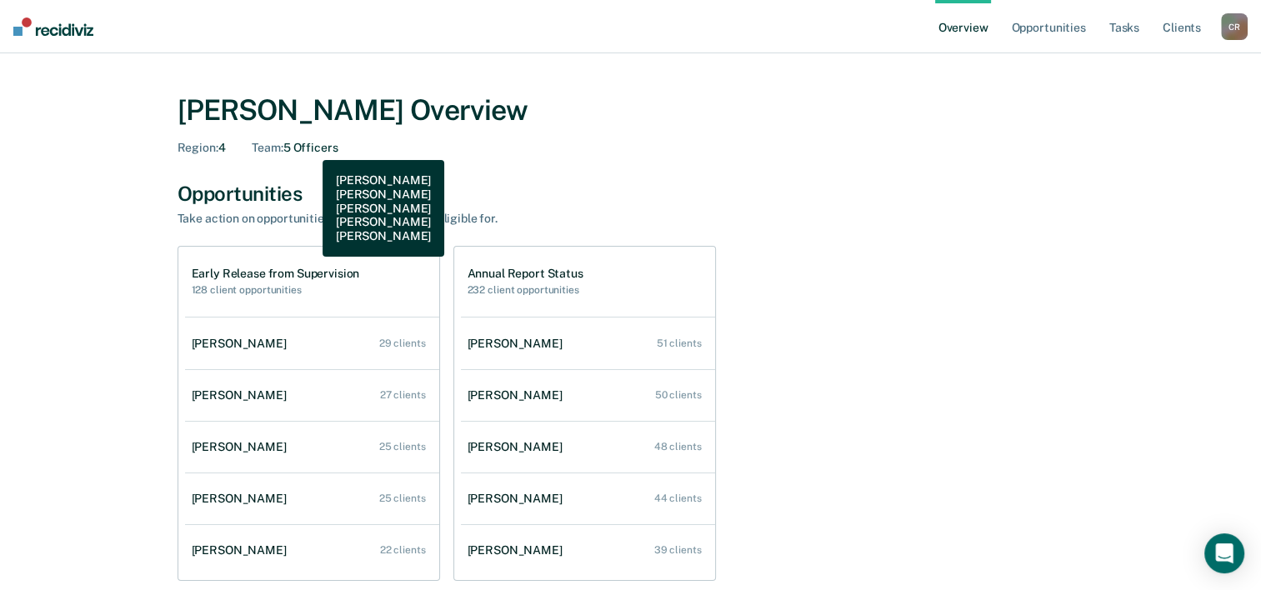
click at [310, 147] on div "Team : 5 Officers" at bounding box center [295, 148] width 86 height 14
drag, startPoint x: 310, startPoint y: 147, endPoint x: 293, endPoint y: 149, distance: 16.7
click at [293, 149] on div "Team : 5 Officers" at bounding box center [295, 148] width 86 height 14
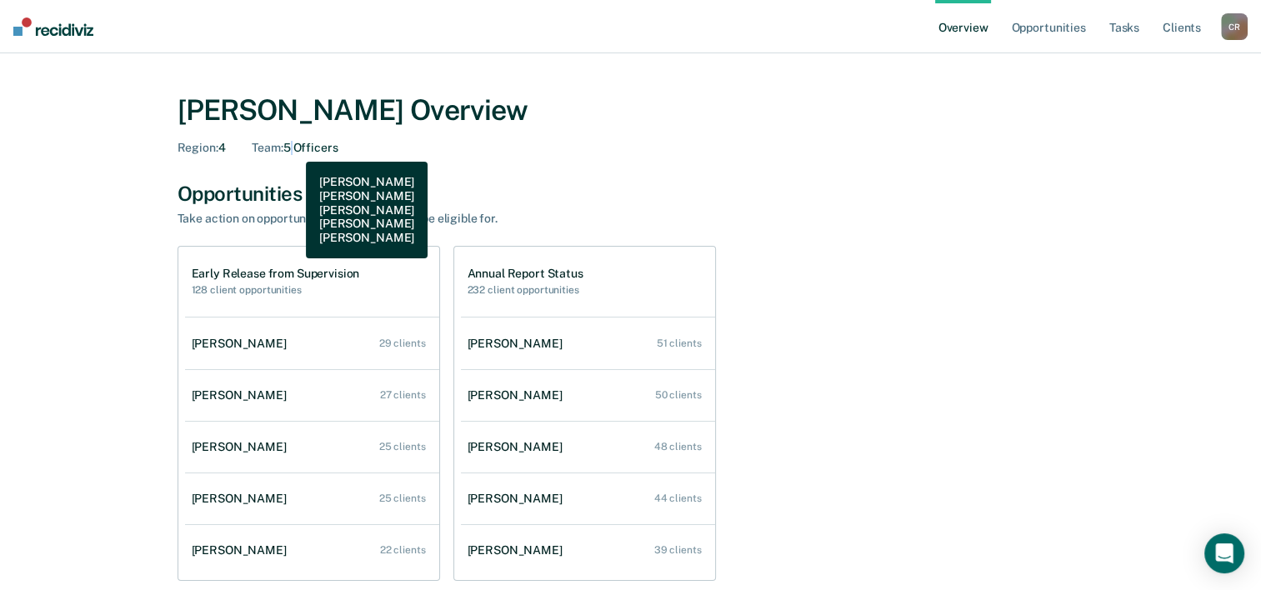
click at [293, 149] on div "Team : 5 Officers" at bounding box center [295, 148] width 86 height 14
click at [292, 150] on div "Team : 5 Officers" at bounding box center [295, 148] width 86 height 14
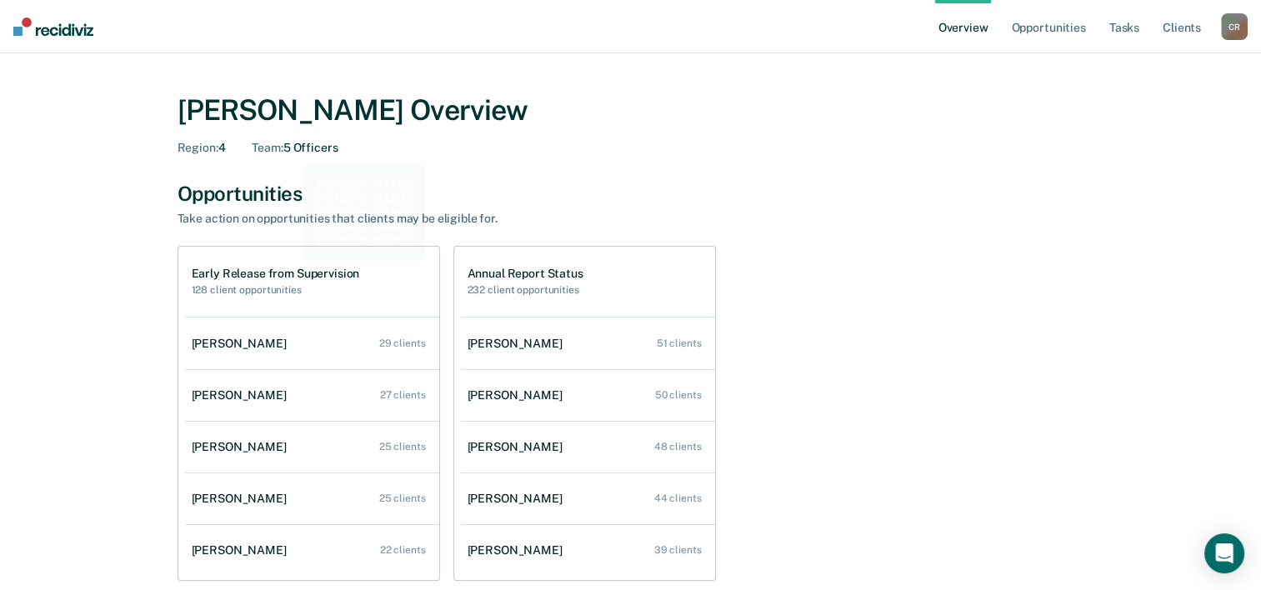
click at [280, 166] on div "Cynthia Ramirez Overview Region : 4 Team : 5 Officers" at bounding box center [630, 120] width 907 height 95
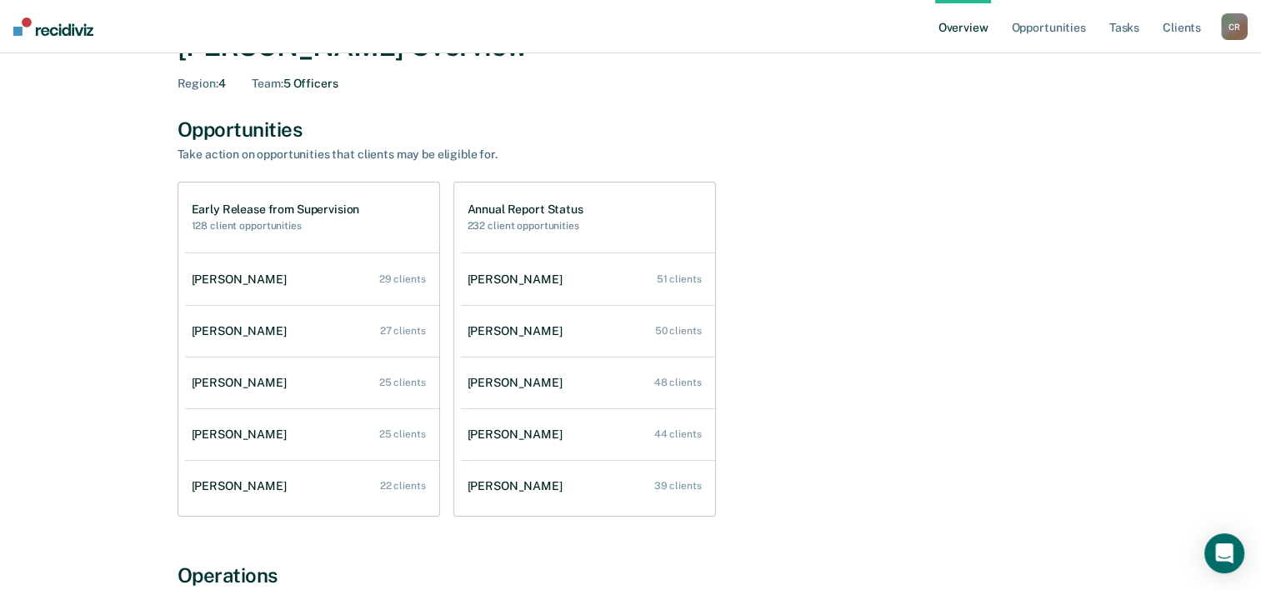
scroll to position [83, 0]
